Goal: Task Accomplishment & Management: Manage account settings

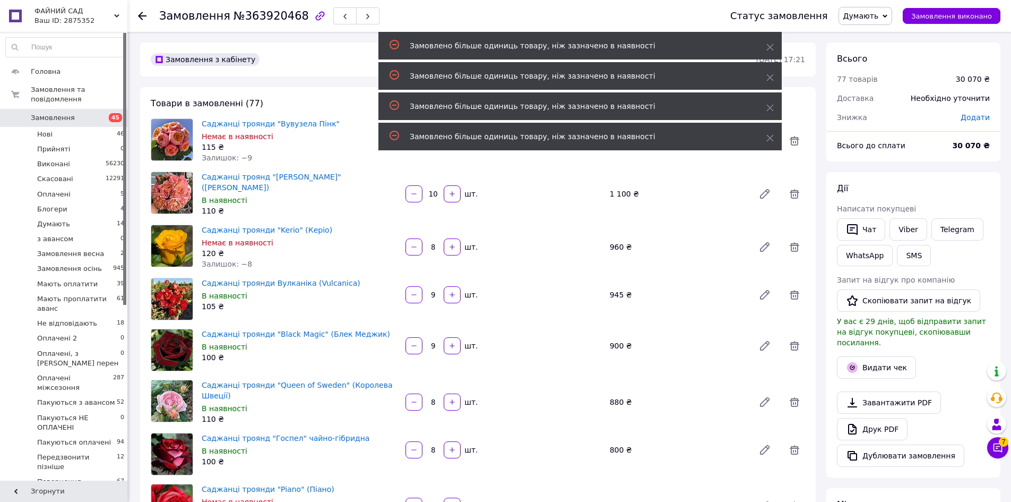
scroll to position [1741, 0]
click at [456, 191] on icon "button" at bounding box center [452, 193] width 7 height 7
type input "11"
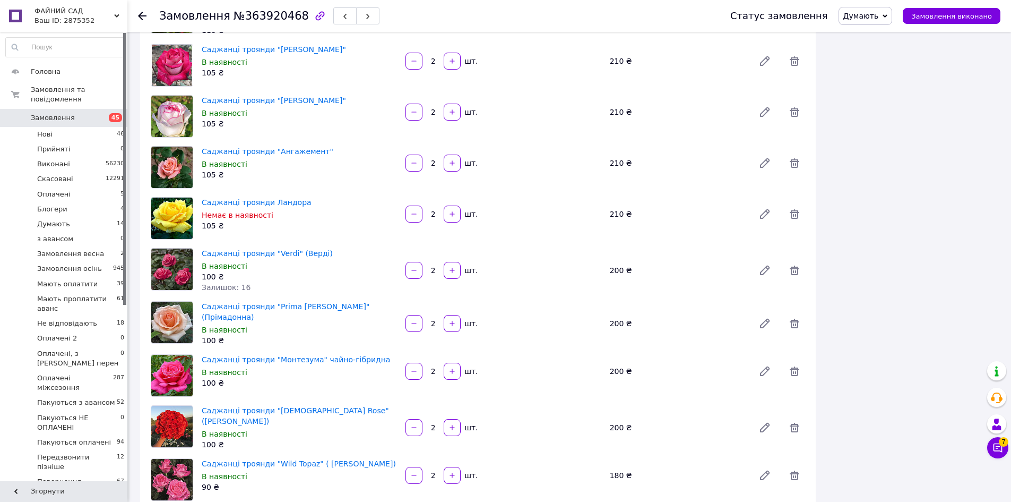
scroll to position [2761, 0]
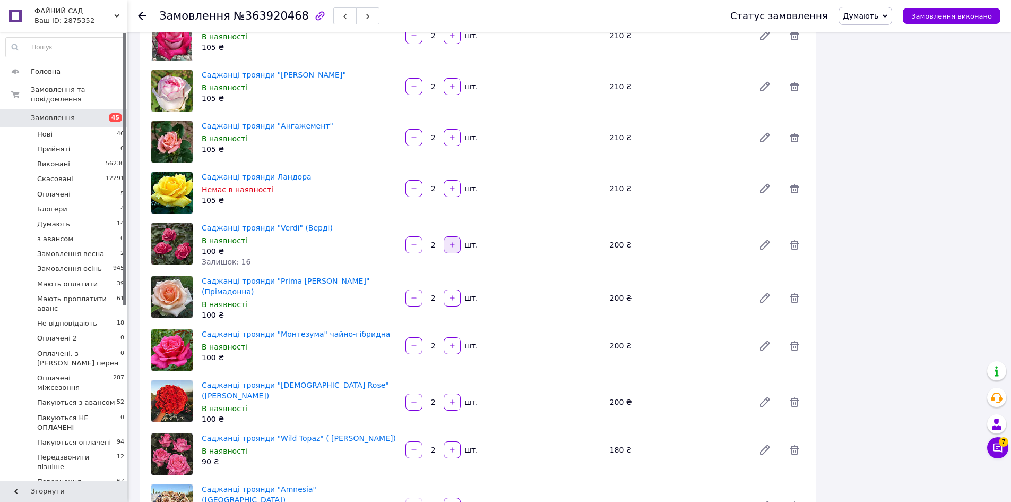
click at [448, 236] on button "button" at bounding box center [452, 244] width 17 height 17
type input "3"
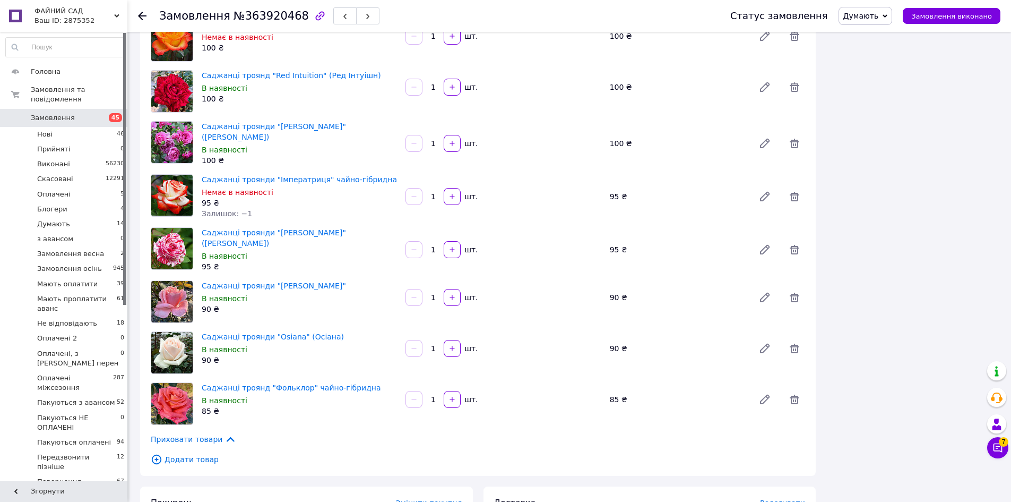
scroll to position [4054, 0]
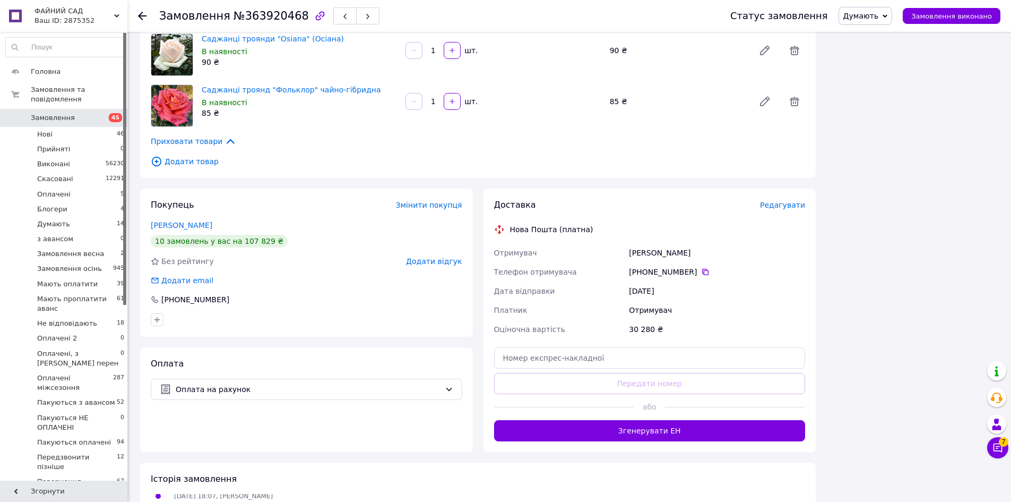
click at [204, 156] on span "Додати товар" at bounding box center [478, 162] width 655 height 12
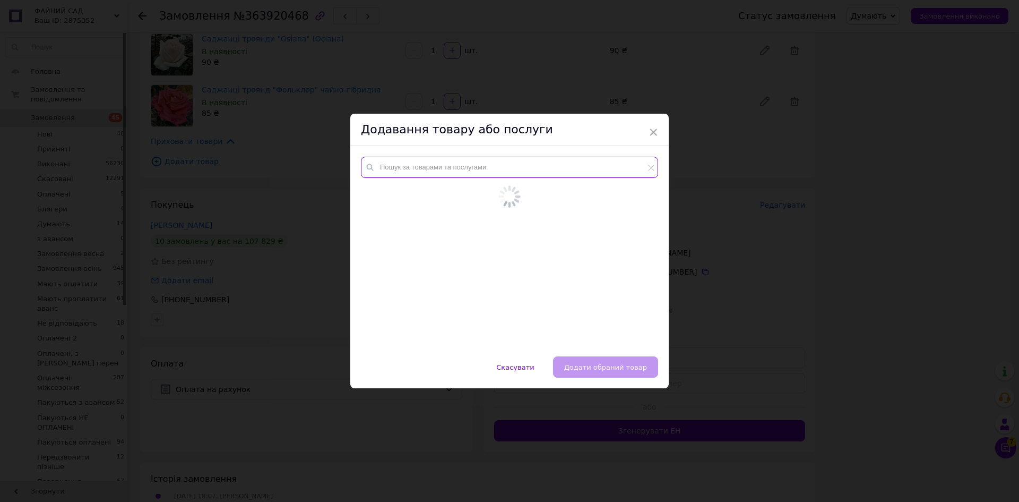
click at [421, 173] on input "text" at bounding box center [509, 167] width 297 height 21
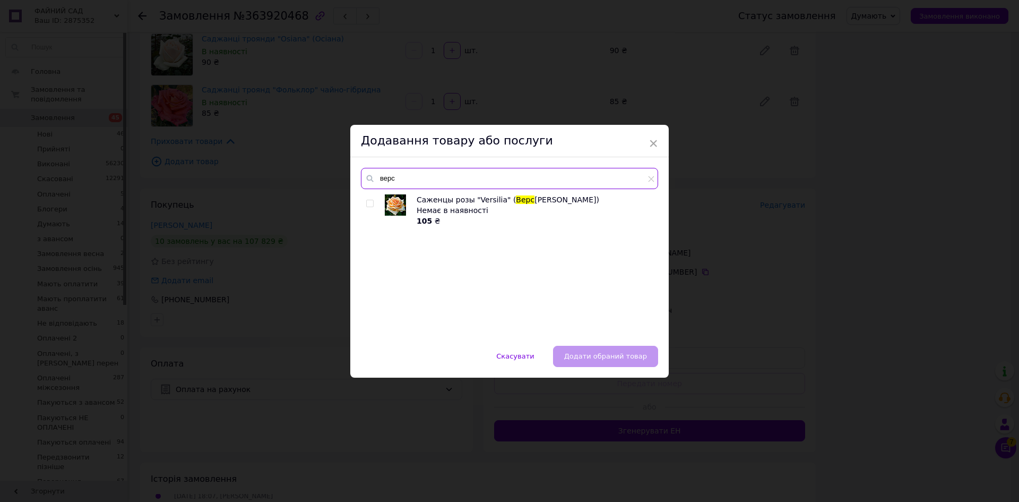
type input "верс"
click at [959, 220] on div "× Додавання товару або послуги верс [GEOGRAPHIC_DATA] розы "Versilia" ( Верс [P…" at bounding box center [509, 251] width 1019 height 502
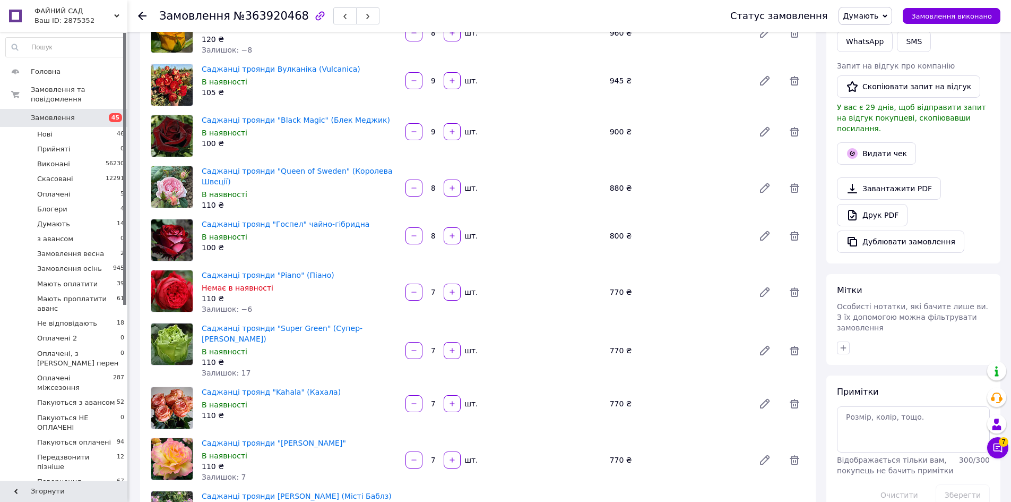
scroll to position [285, 0]
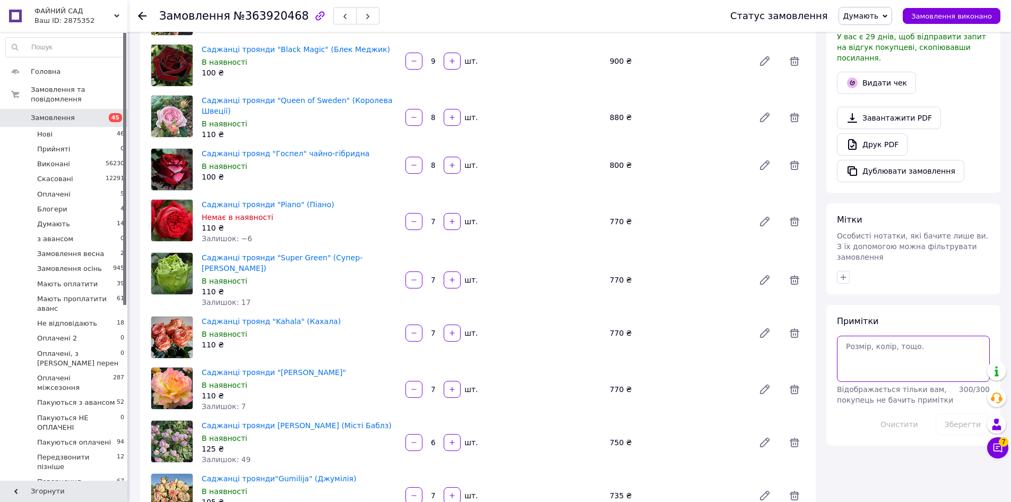
click at [875, 336] on textarea at bounding box center [913, 359] width 153 height 46
type textarea "Версілія 1"
click at [956, 414] on button "Зберегти" at bounding box center [963, 424] width 54 height 21
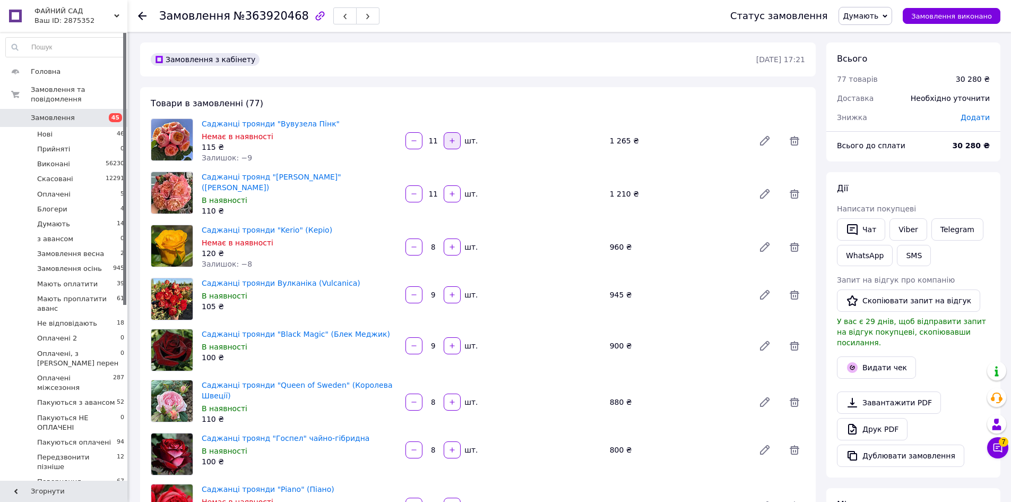
click at [444, 143] on button "button" at bounding box center [452, 140] width 17 height 17
type input "12"
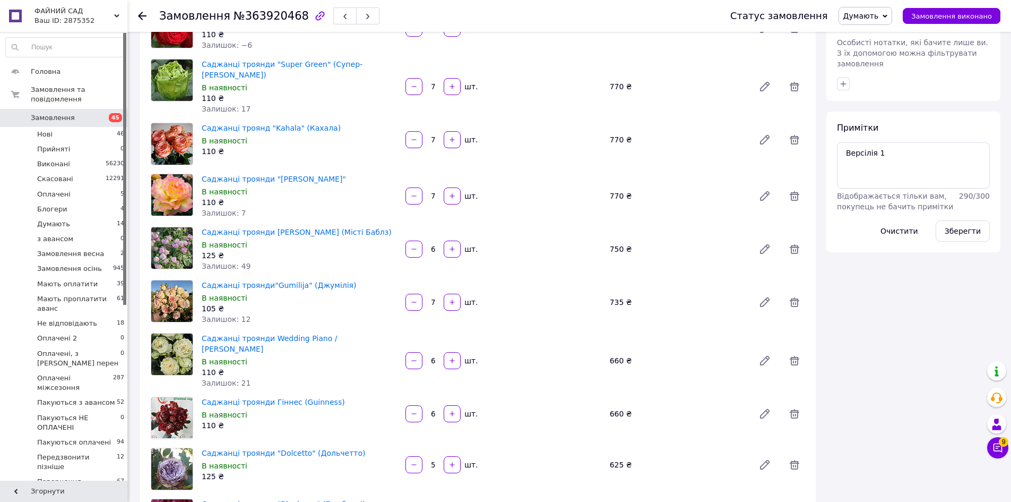
scroll to position [425, 0]
